Goal: Information Seeking & Learning: Learn about a topic

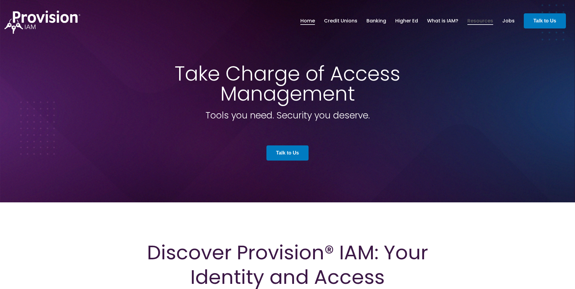
click at [478, 20] on link "Resources" at bounding box center [480, 21] width 26 height 10
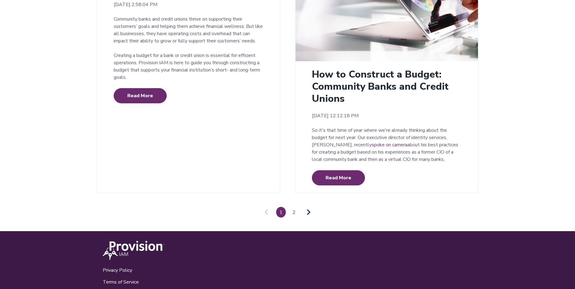
scroll to position [1394, 0]
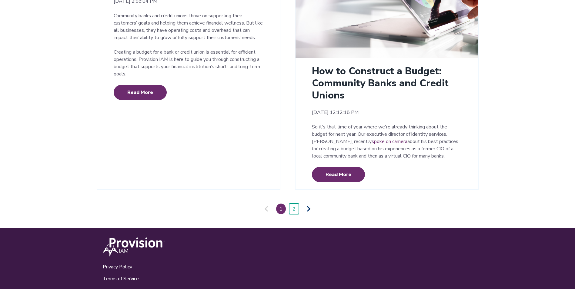
click at [292, 204] on link "2" at bounding box center [294, 209] width 10 height 11
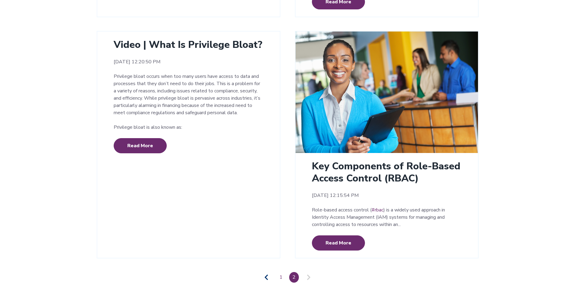
scroll to position [636, 0]
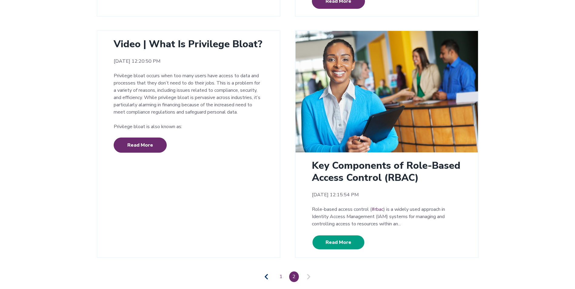
click at [336, 243] on link "Read More" at bounding box center [338, 242] width 53 height 15
